Goal: Use online tool/utility

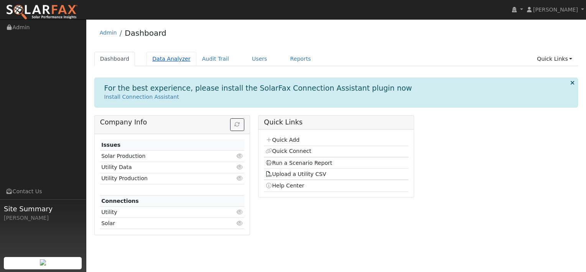
click at [169, 55] on link "Data Analyzer" at bounding box center [171, 59] width 50 height 14
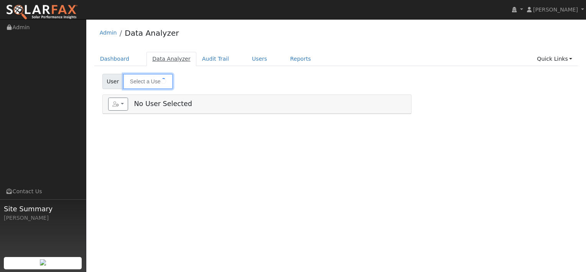
type input "[PERSON_NAME]"
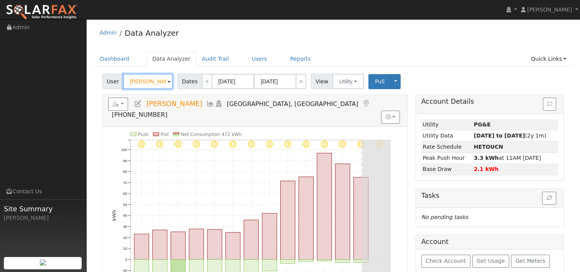
drag, startPoint x: 163, startPoint y: 81, endPoint x: 104, endPoint y: 84, distance: 58.4
click at [104, 84] on div "User Guy Fasanaro" at bounding box center [138, 81] width 72 height 15
paste input "Shirley Lor"
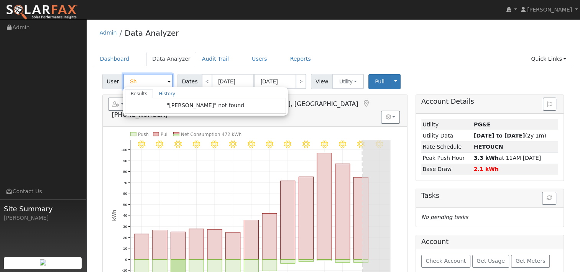
type input "S"
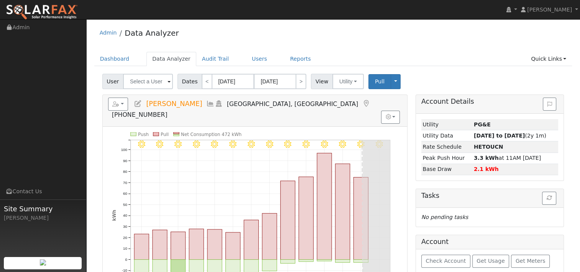
click at [411, 46] on div "Admin Data Analyzer" at bounding box center [333, 34] width 478 height 23
